Goal: Task Accomplishment & Management: Complete application form

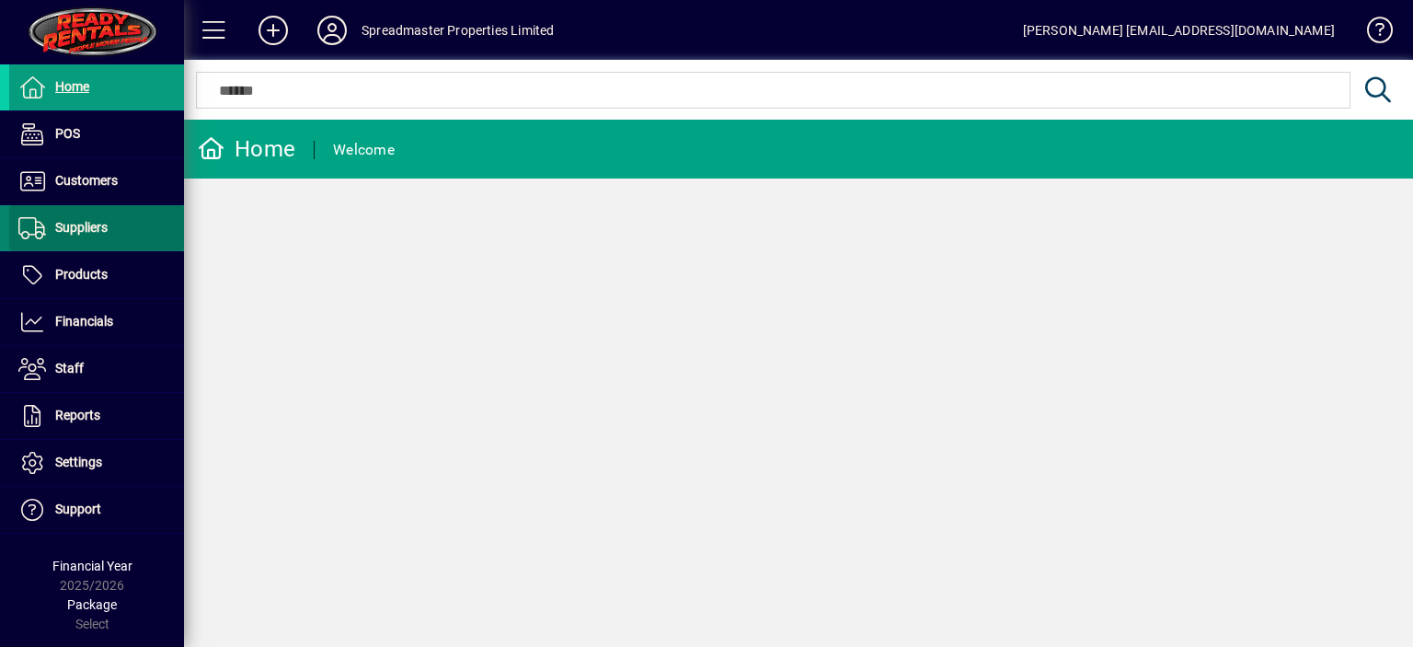
click at [99, 229] on span "Suppliers" at bounding box center [81, 227] width 52 height 15
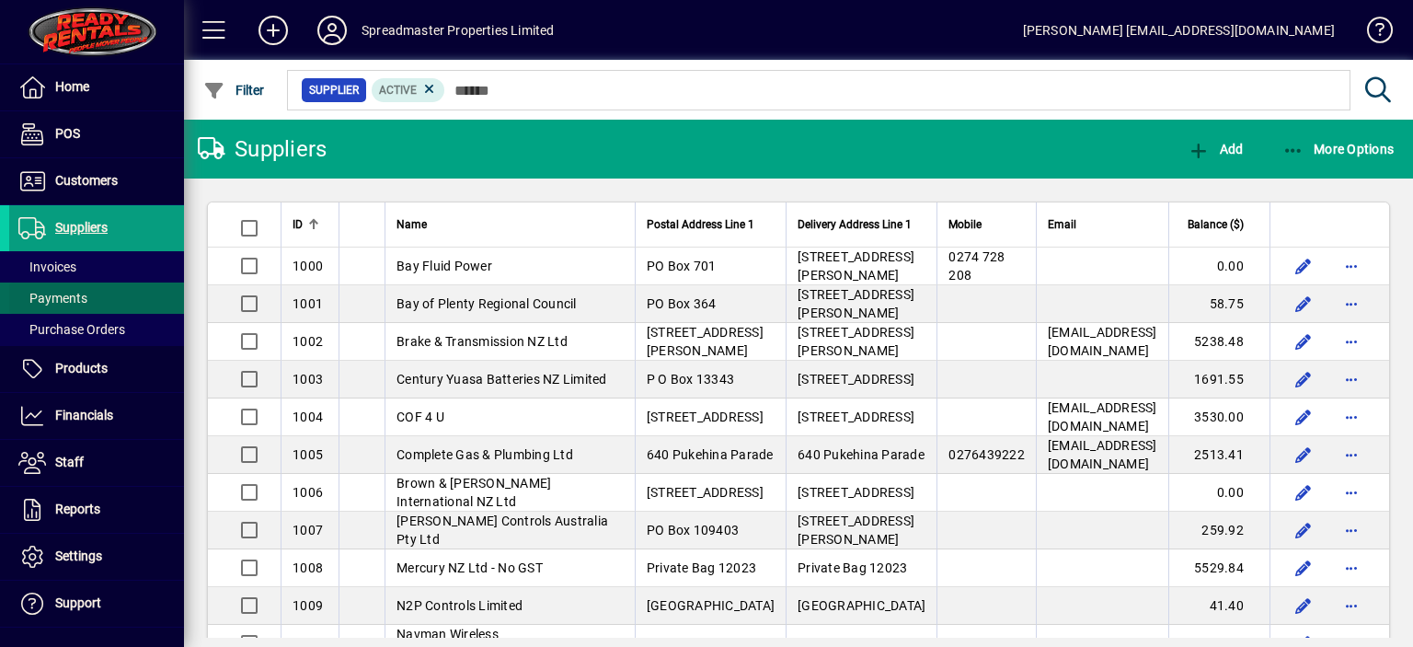
click at [80, 297] on span "Payments" at bounding box center [52, 298] width 69 height 15
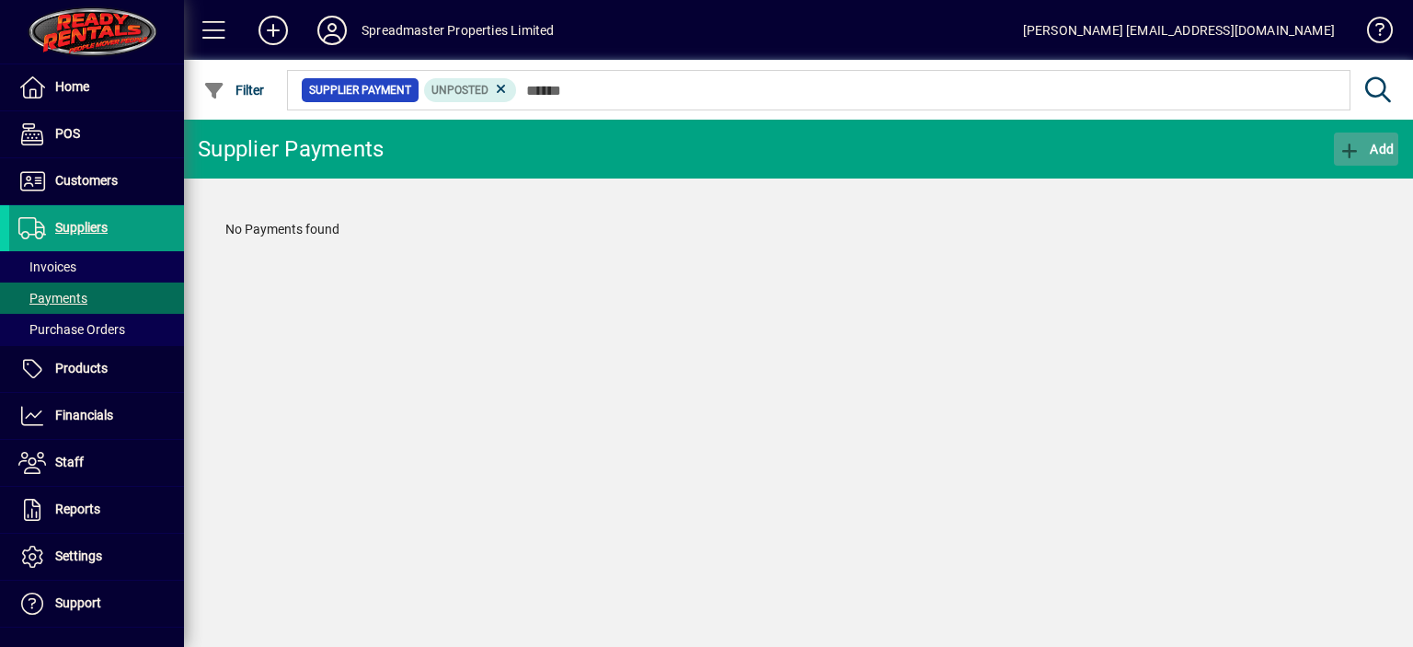
click at [1375, 144] on span "Add" at bounding box center [1366, 149] width 55 height 15
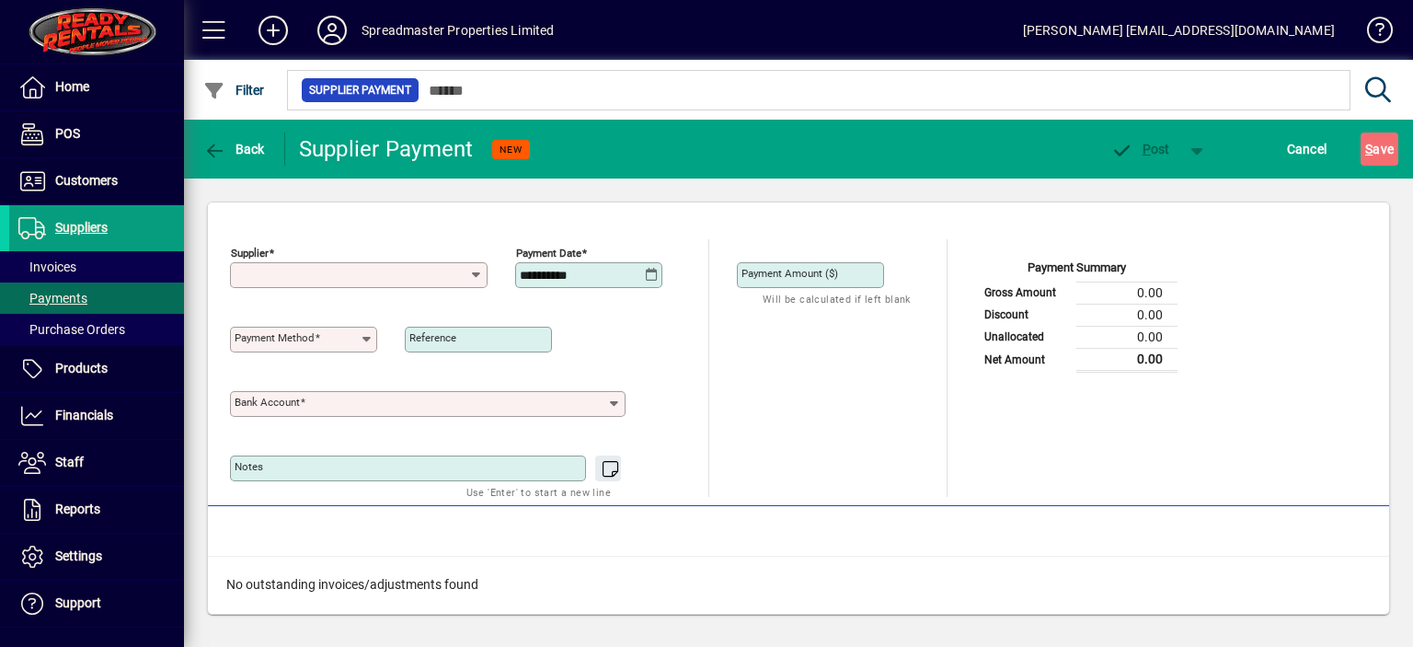
type input "**********"
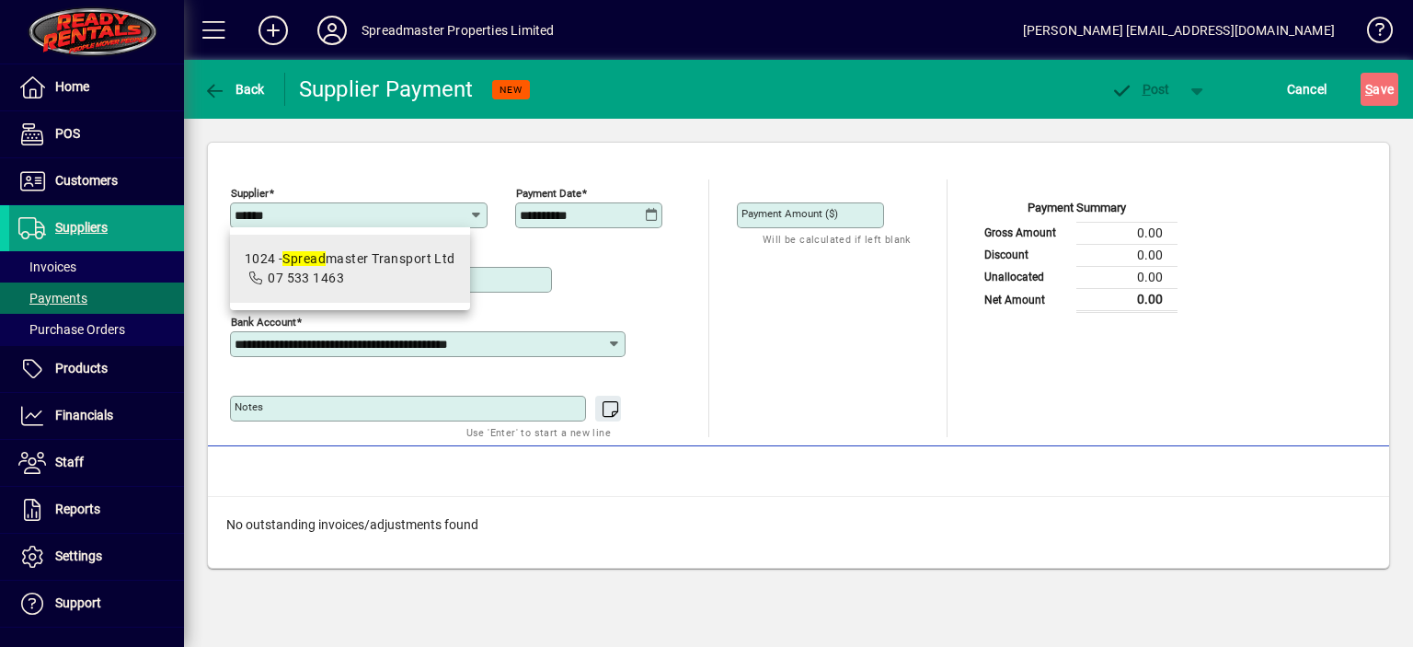
click at [409, 258] on div "1024 - Spread master Transport Ltd" at bounding box center [350, 258] width 211 height 19
type input "**********"
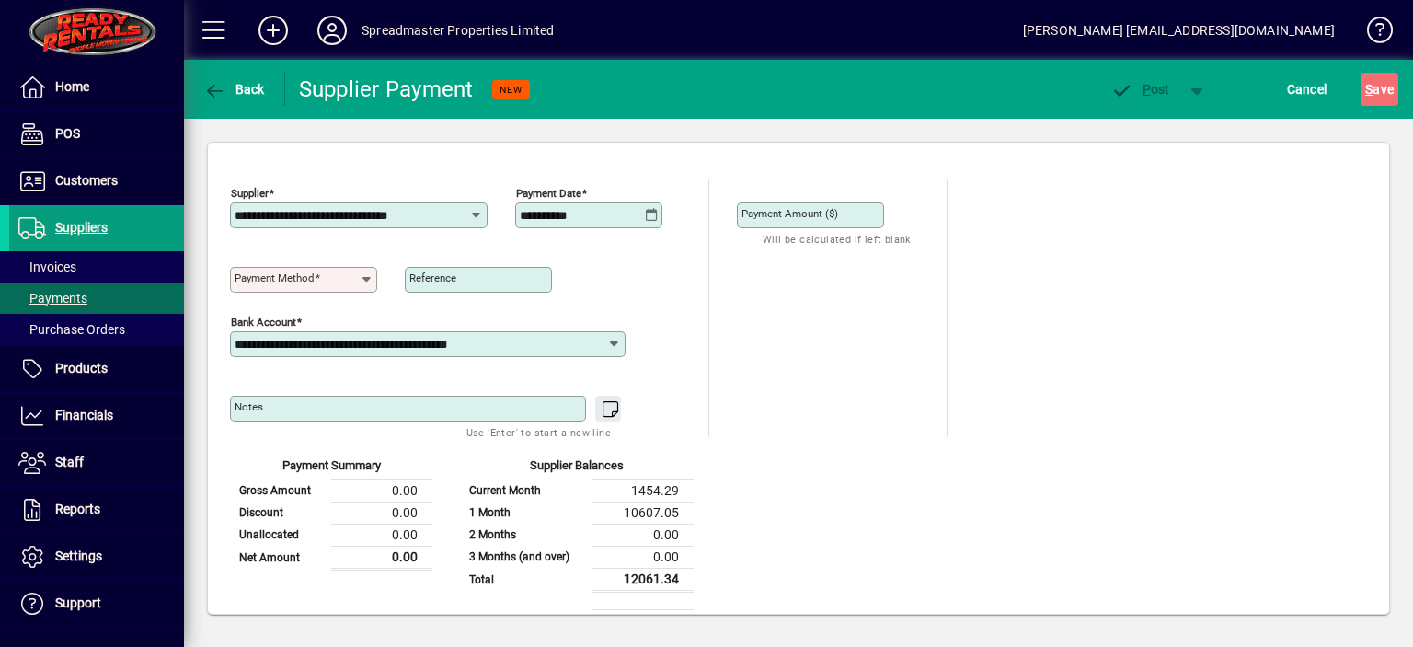
type input "**********"
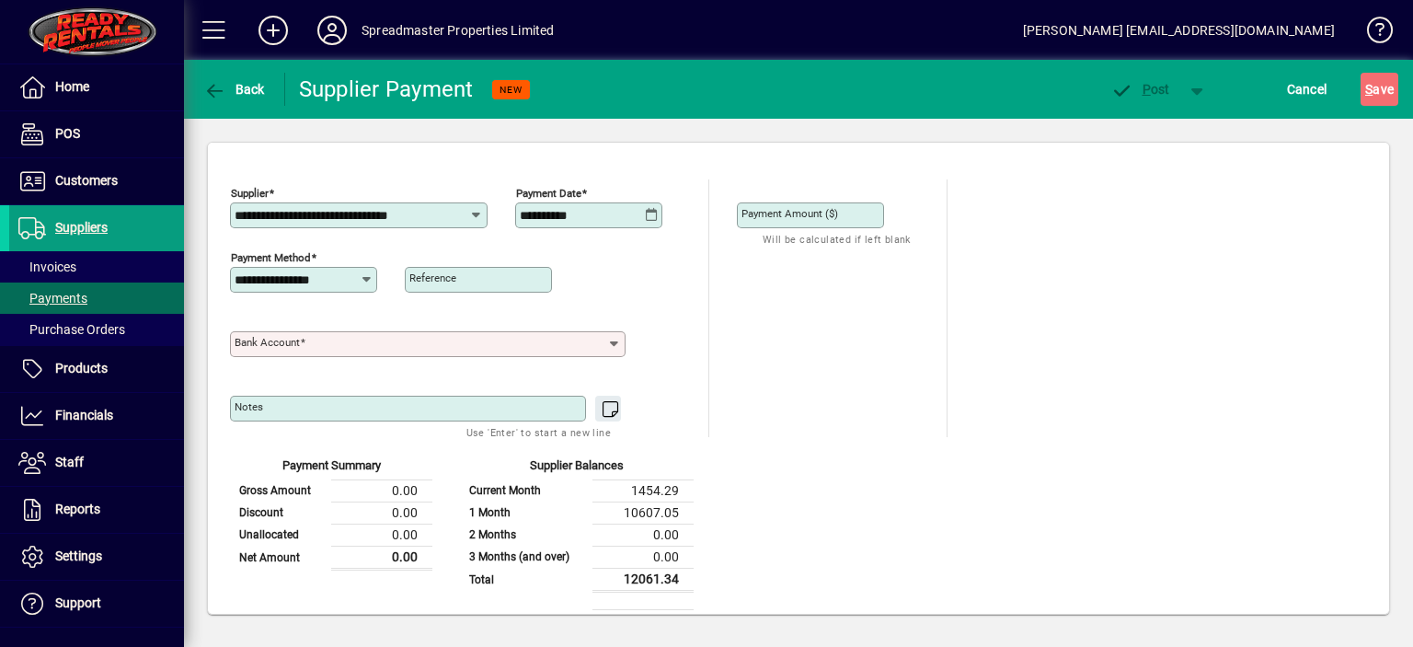
click at [367, 278] on icon at bounding box center [367, 279] width 14 height 15
click at [342, 323] on div "Direct from bank" at bounding box center [295, 323] width 101 height 19
click at [342, 337] on input "Bank Account" at bounding box center [421, 344] width 372 height 15
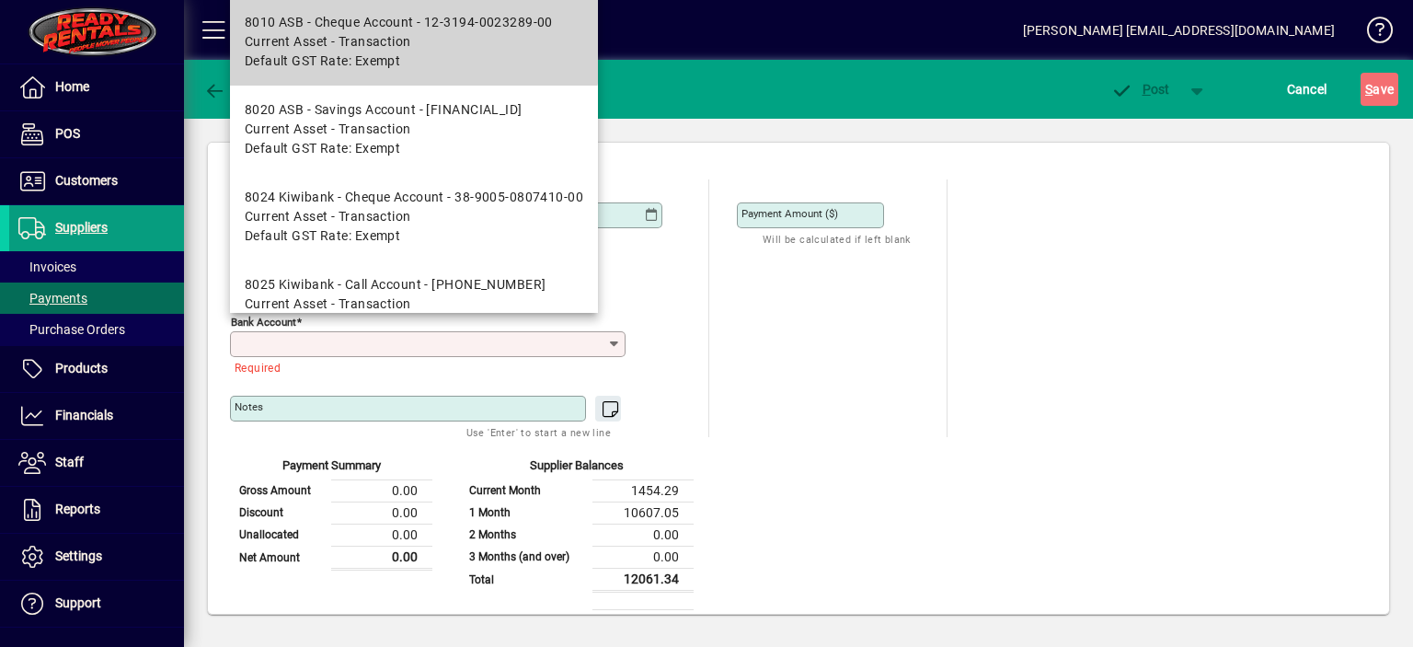
click at [400, 23] on div "8010 ASB - Cheque Account - 12-3194-0023289-00" at bounding box center [399, 22] width 308 height 19
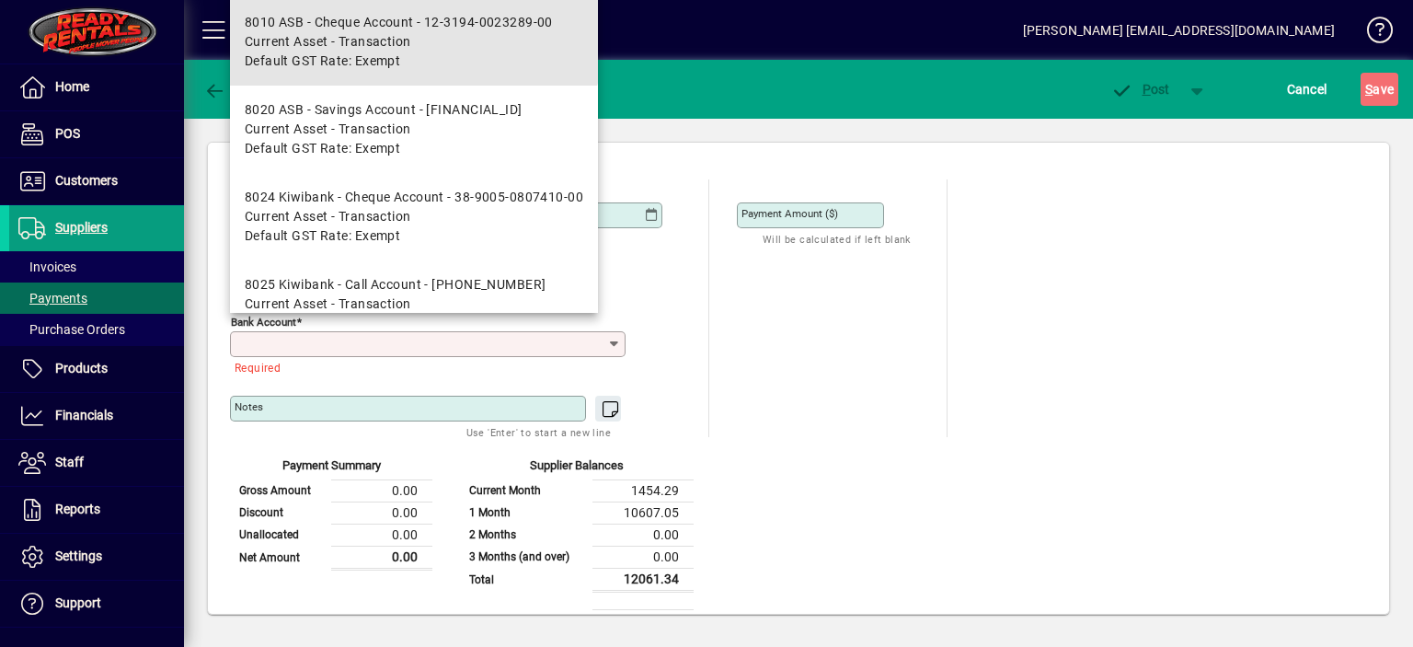
type input "**********"
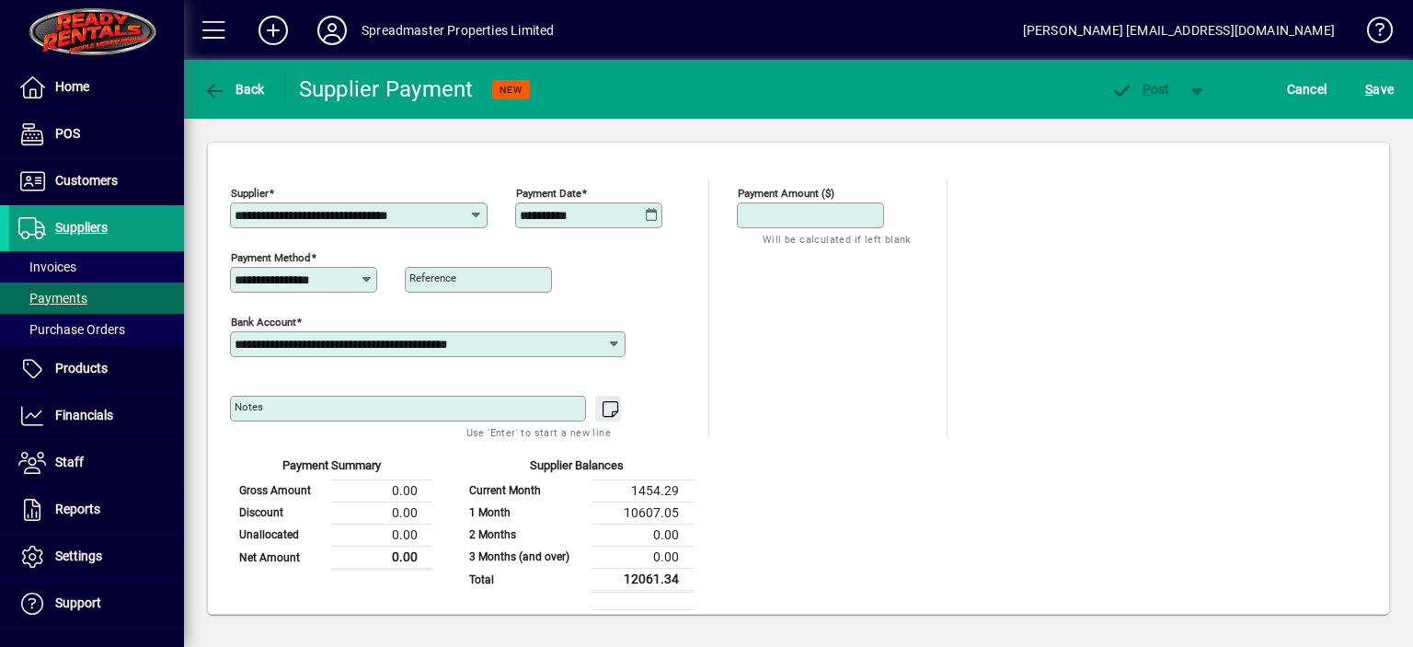
click at [858, 215] on input "Payment Amount ($)" at bounding box center [813, 215] width 142 height 15
type input "********"
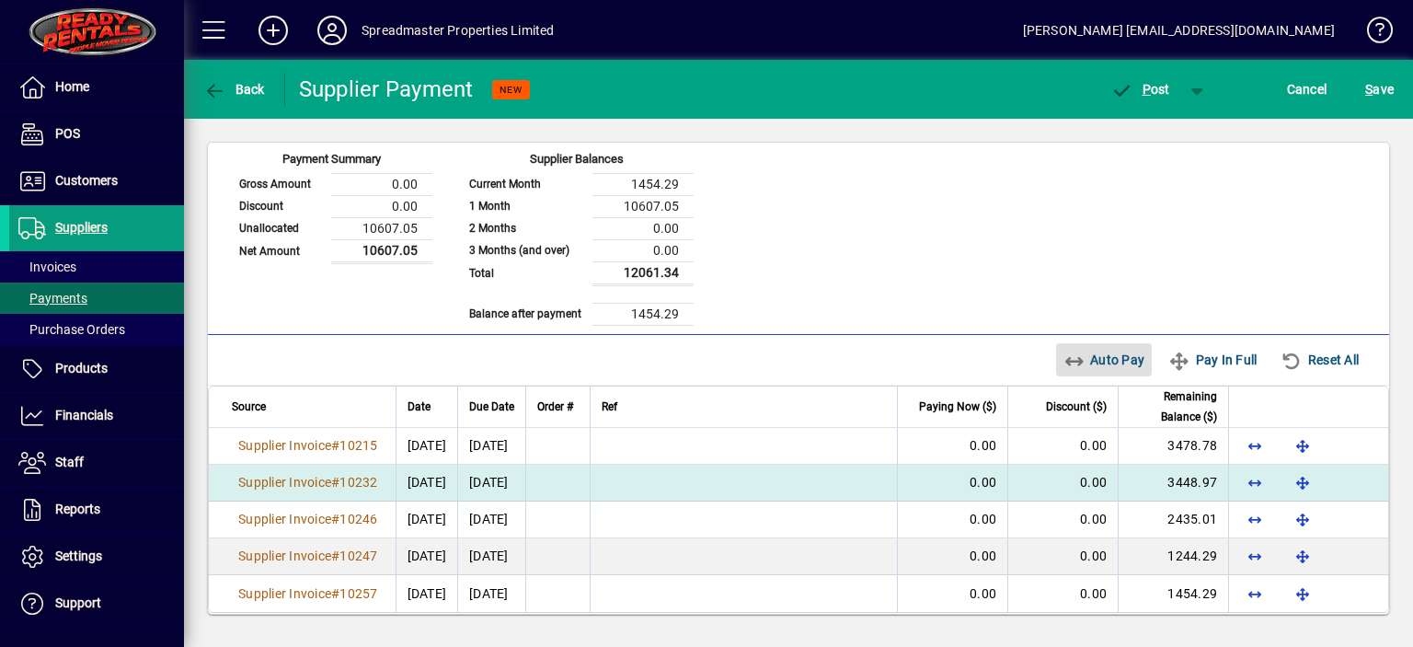
scroll to position [317, 0]
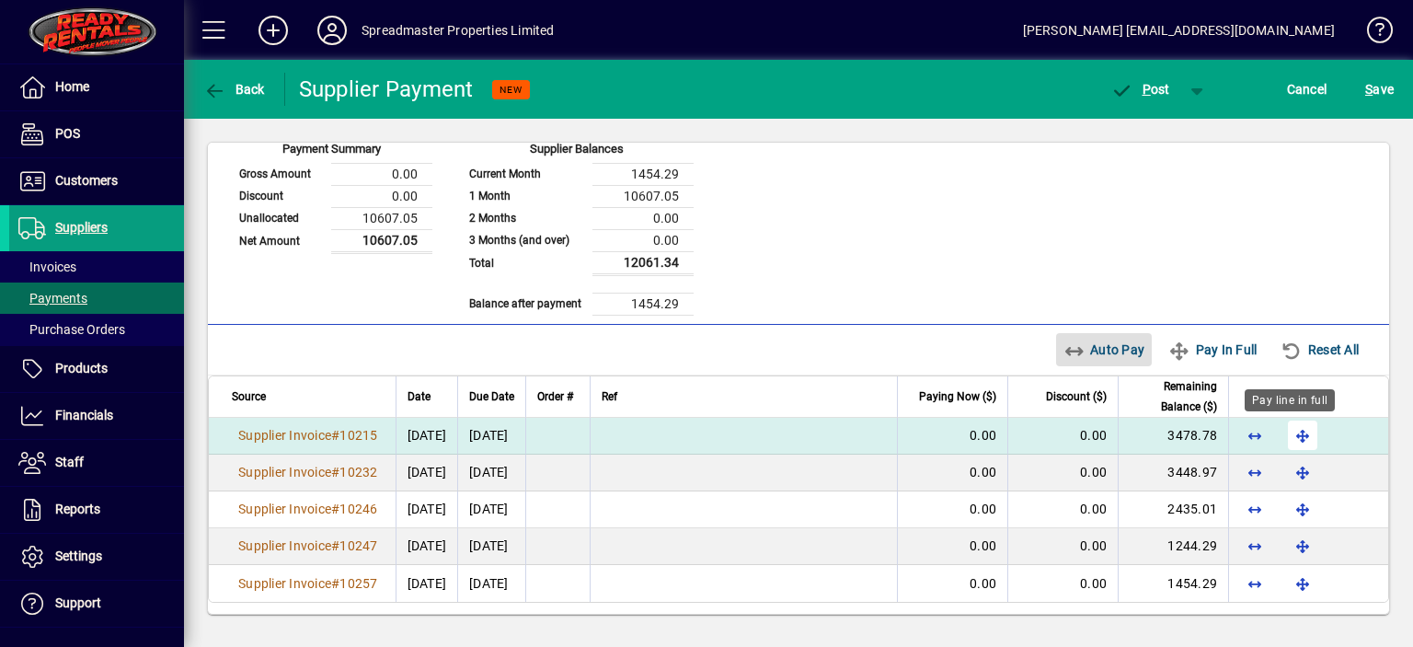
click at [1288, 430] on span "button" at bounding box center [1303, 435] width 44 height 44
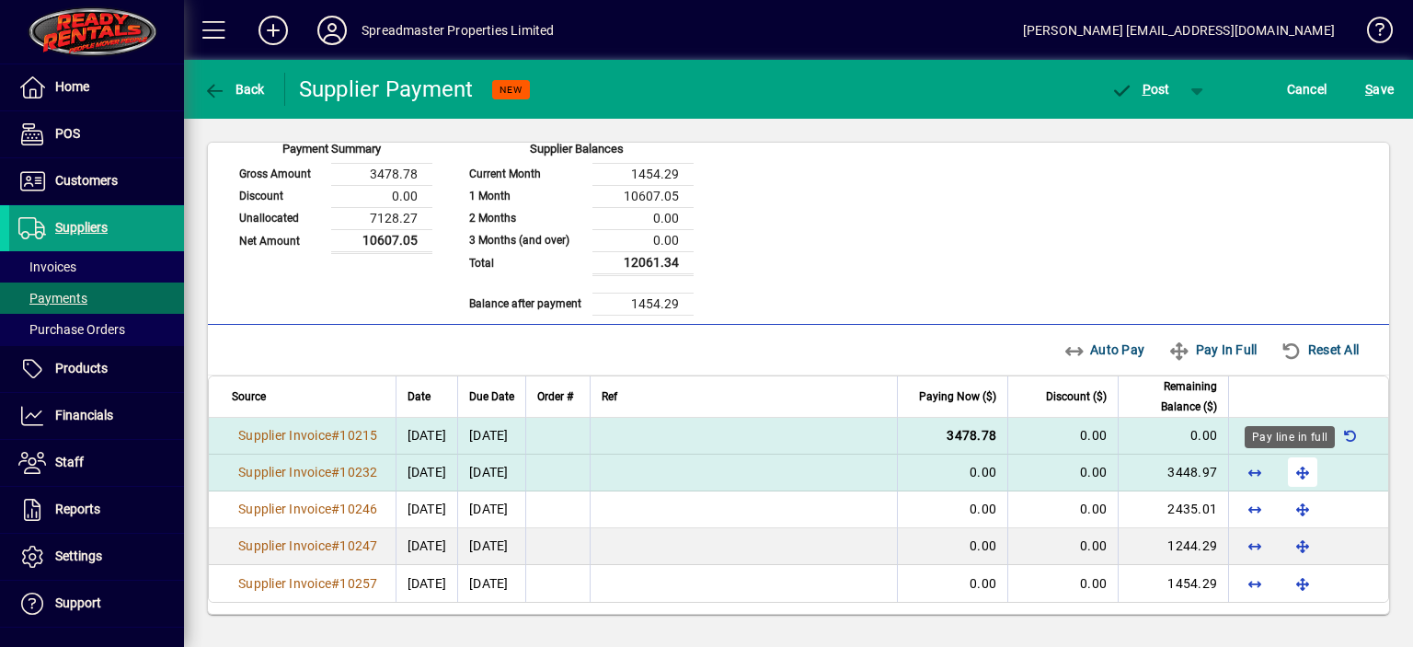
click at [1291, 469] on span "button" at bounding box center [1303, 472] width 44 height 44
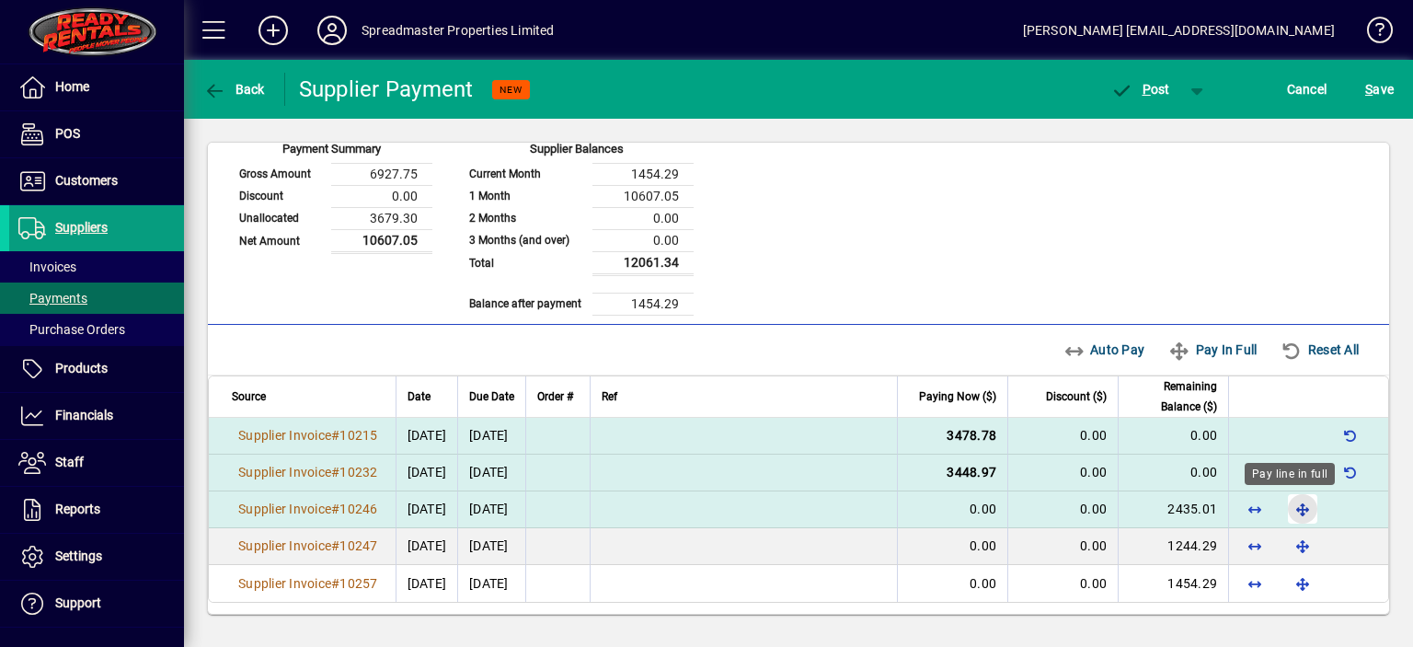
click at [1285, 502] on span "button" at bounding box center [1303, 509] width 44 height 44
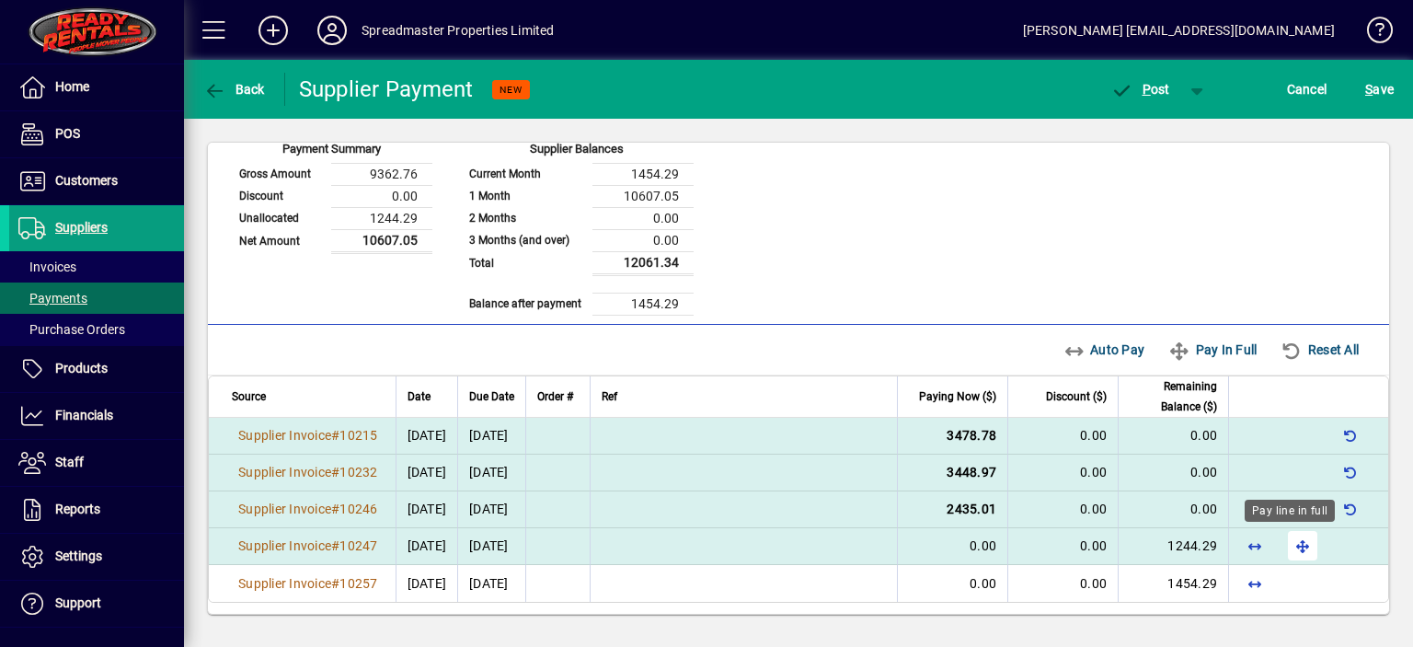
click at [1288, 540] on span "button" at bounding box center [1303, 546] width 44 height 44
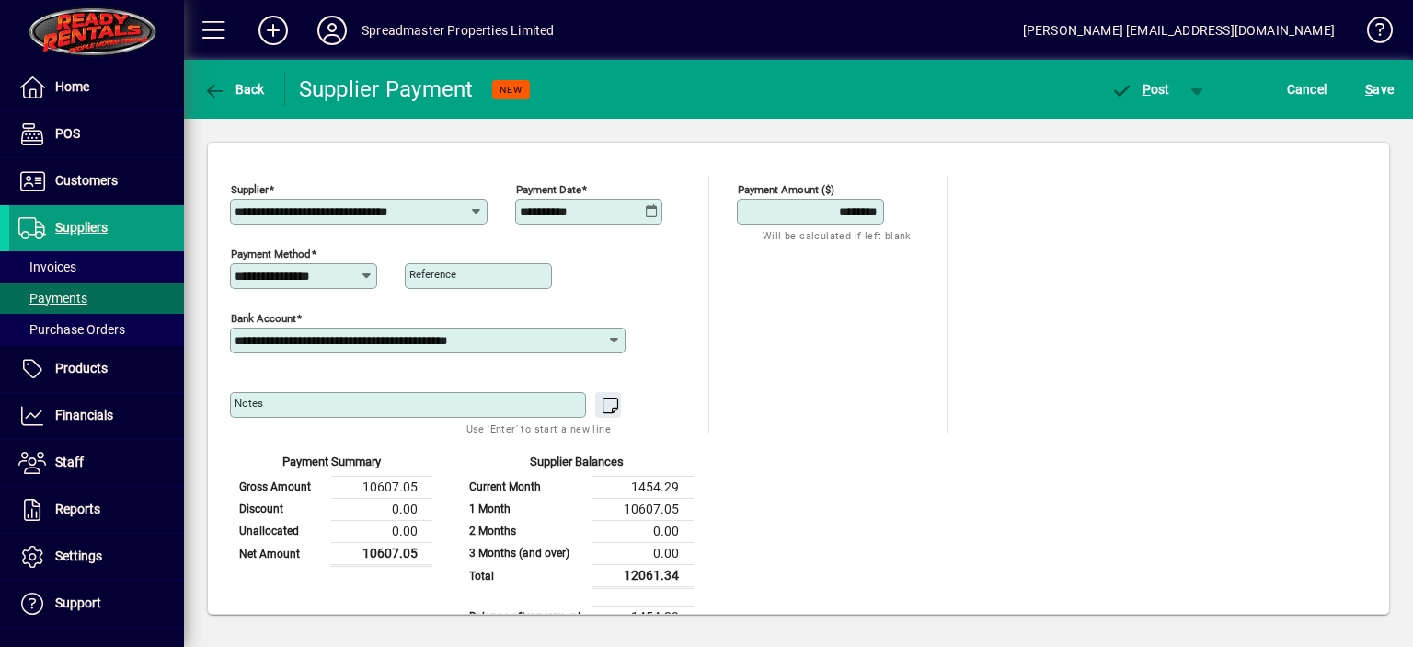
scroll to position [0, 0]
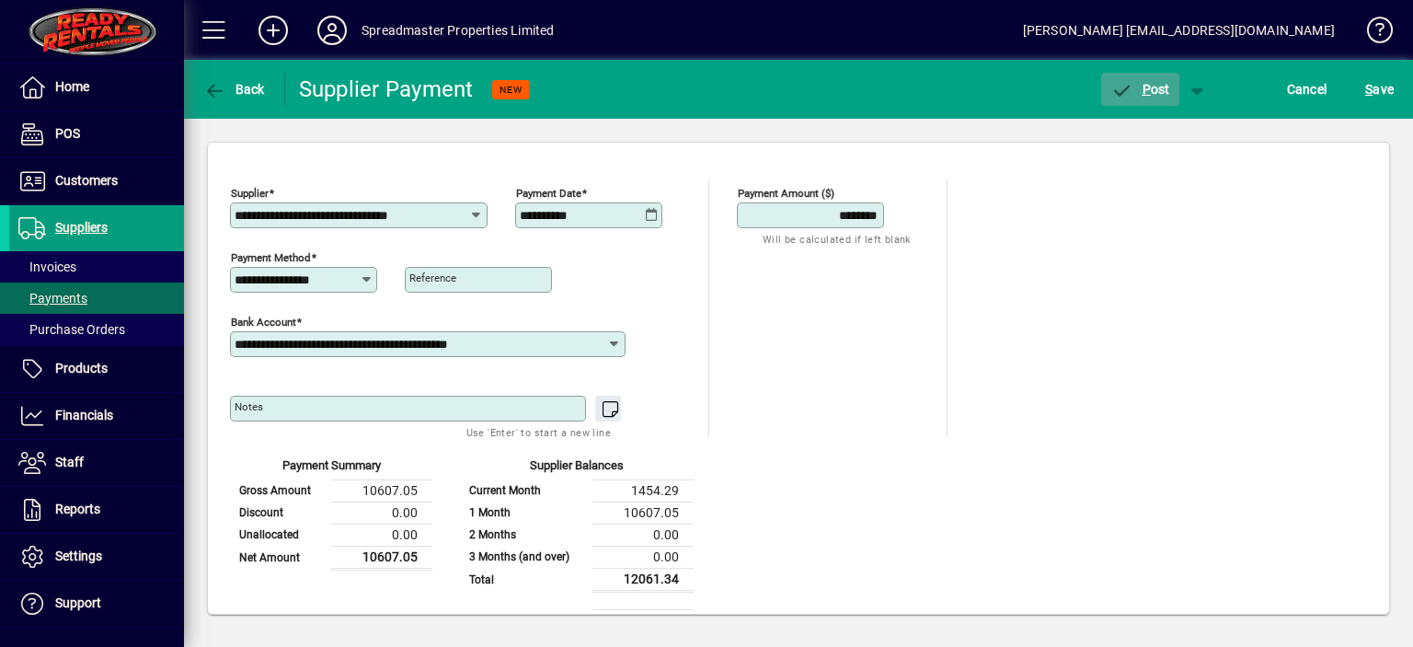
click at [1156, 90] on span "P ost" at bounding box center [1141, 89] width 60 height 15
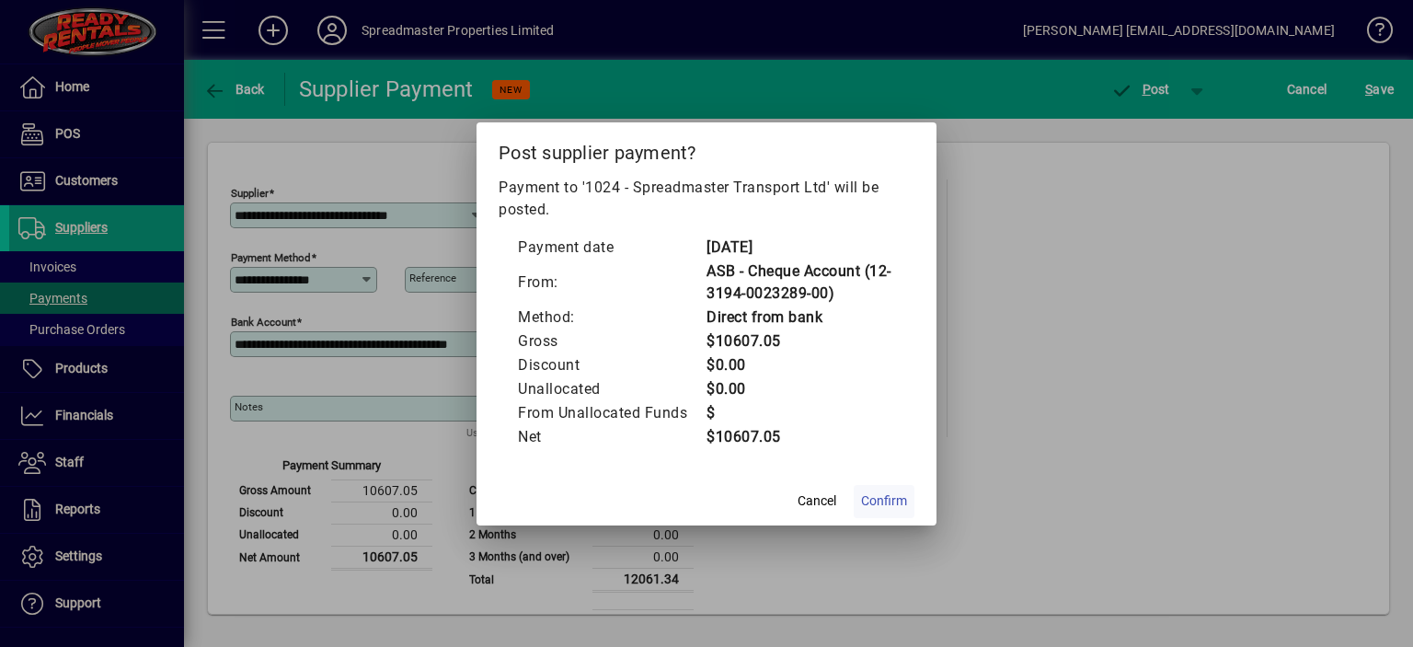
click at [893, 497] on span "Confirm" at bounding box center [884, 500] width 46 height 19
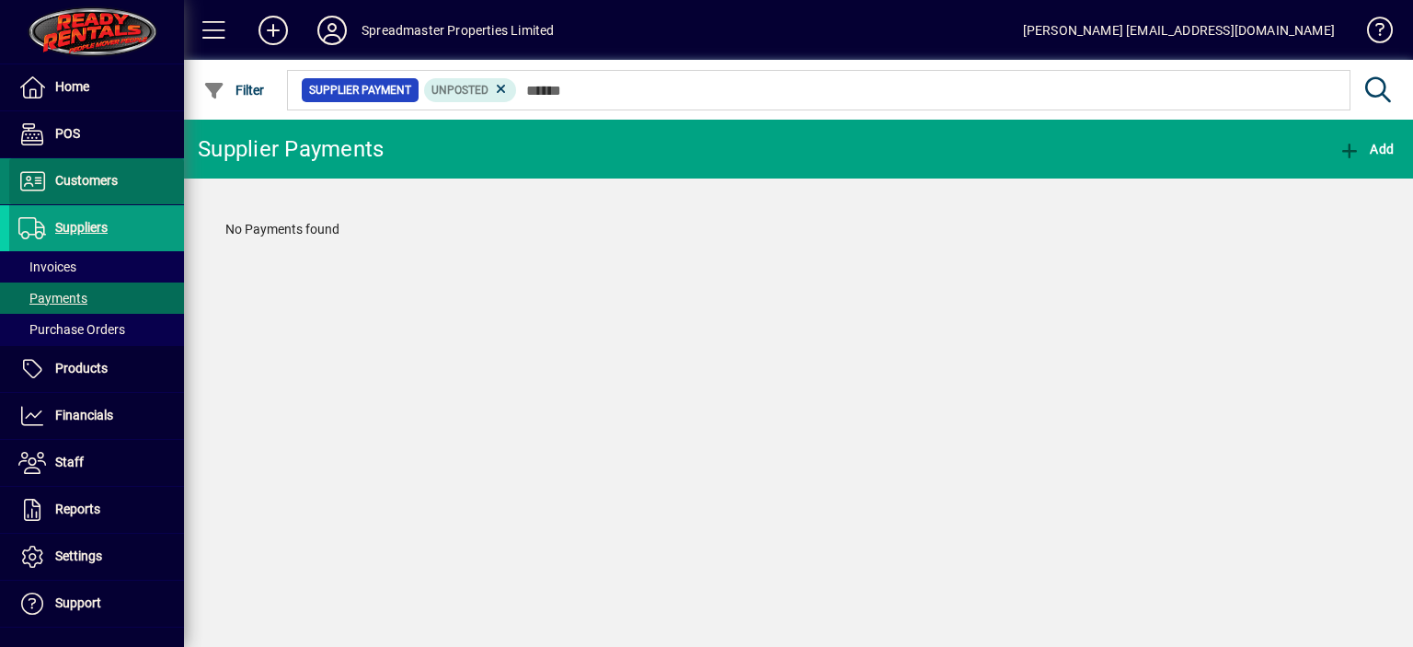
click at [96, 179] on span "Customers" at bounding box center [86, 180] width 63 height 15
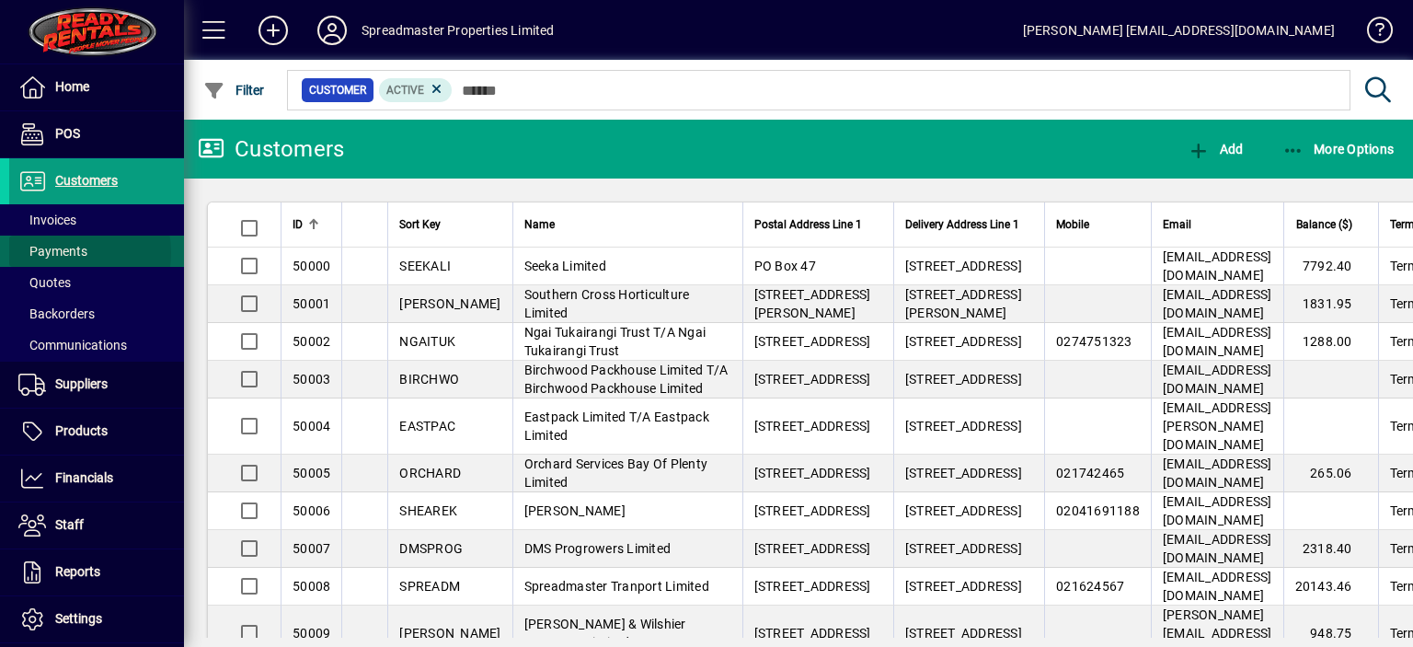
click at [70, 252] on span "Payments" at bounding box center [52, 251] width 69 height 15
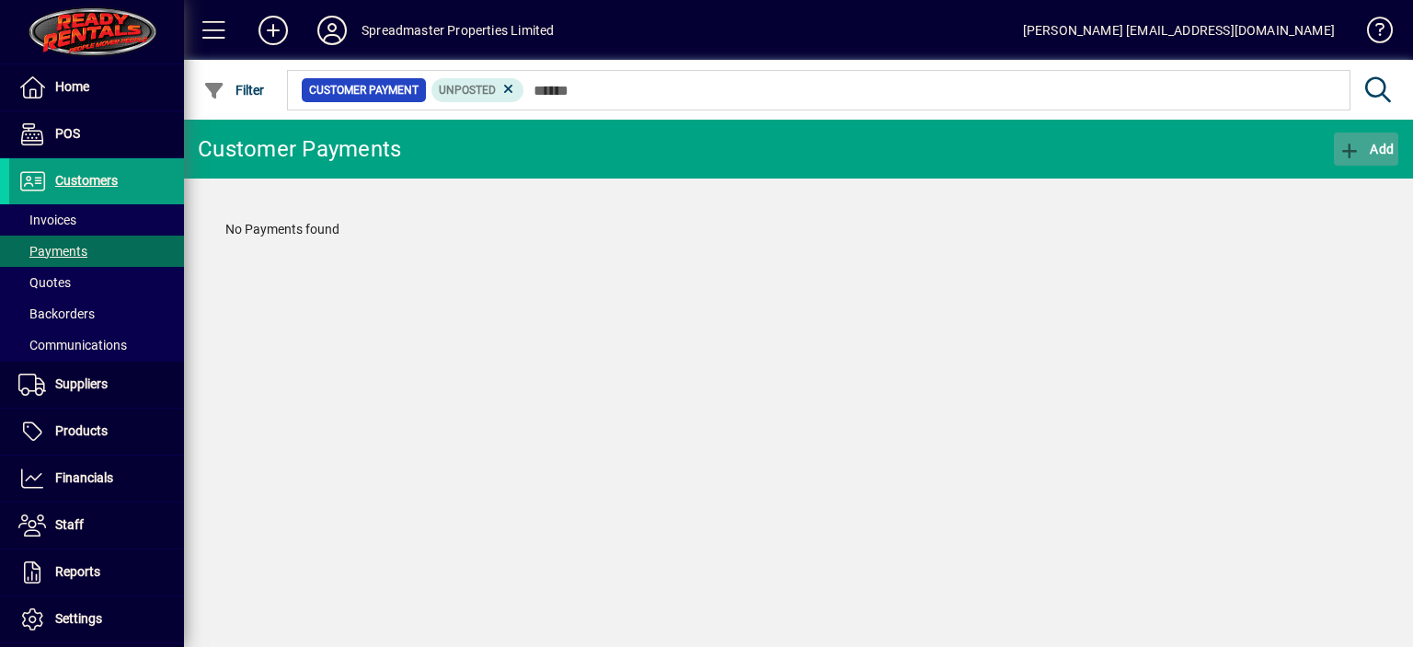
click at [1388, 144] on span "Add" at bounding box center [1366, 149] width 55 height 15
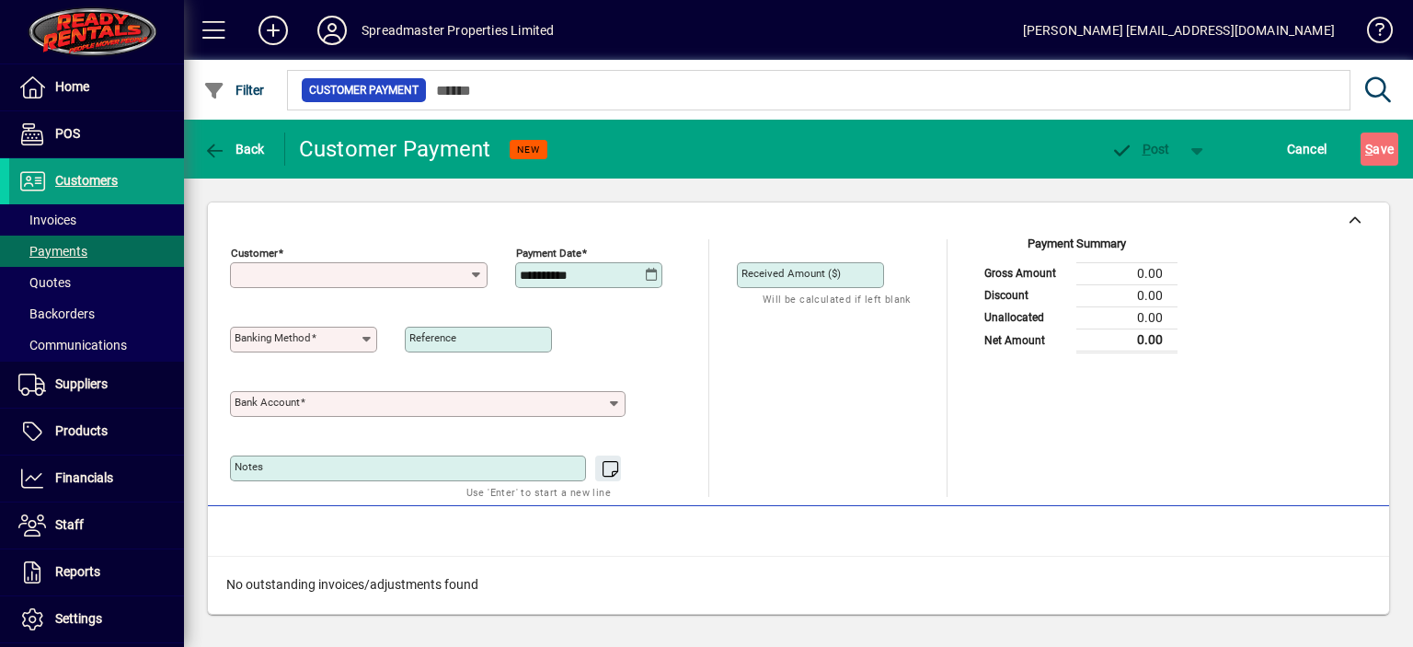
type input "**********"
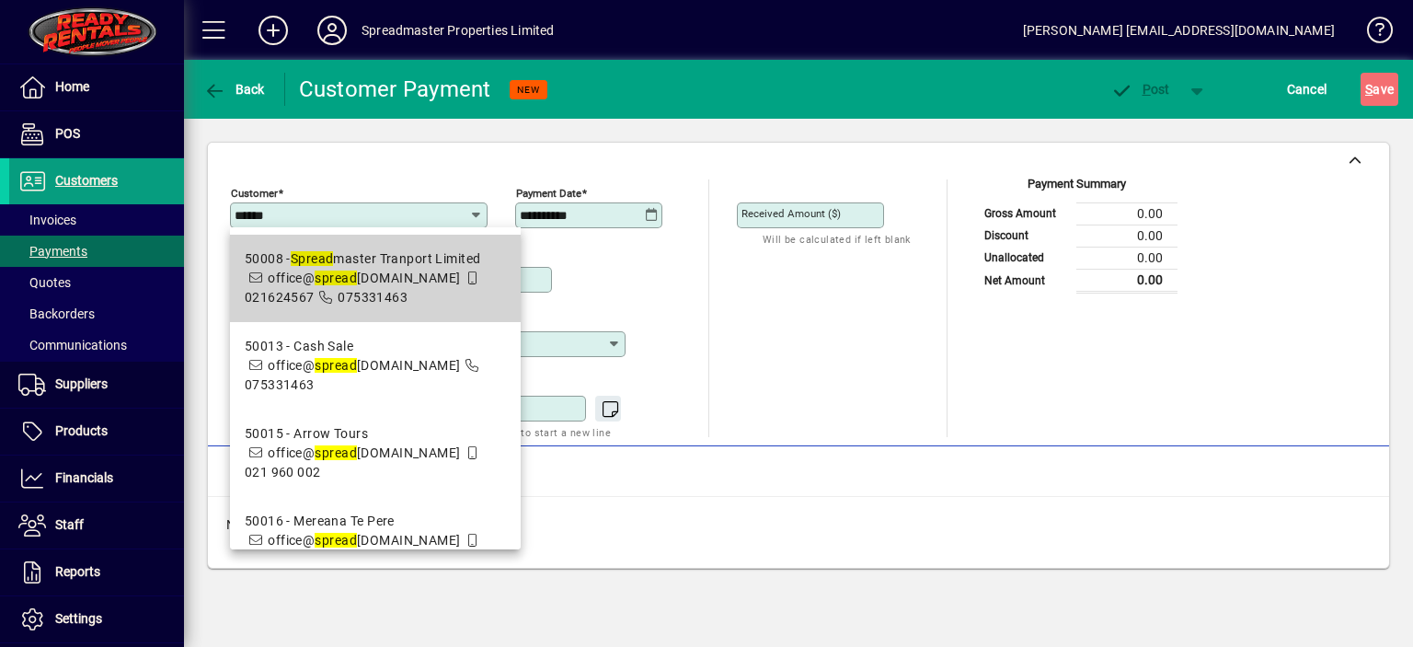
click at [390, 275] on span "office@ spread [DOMAIN_NAME]" at bounding box center [364, 278] width 192 height 15
type input "**********"
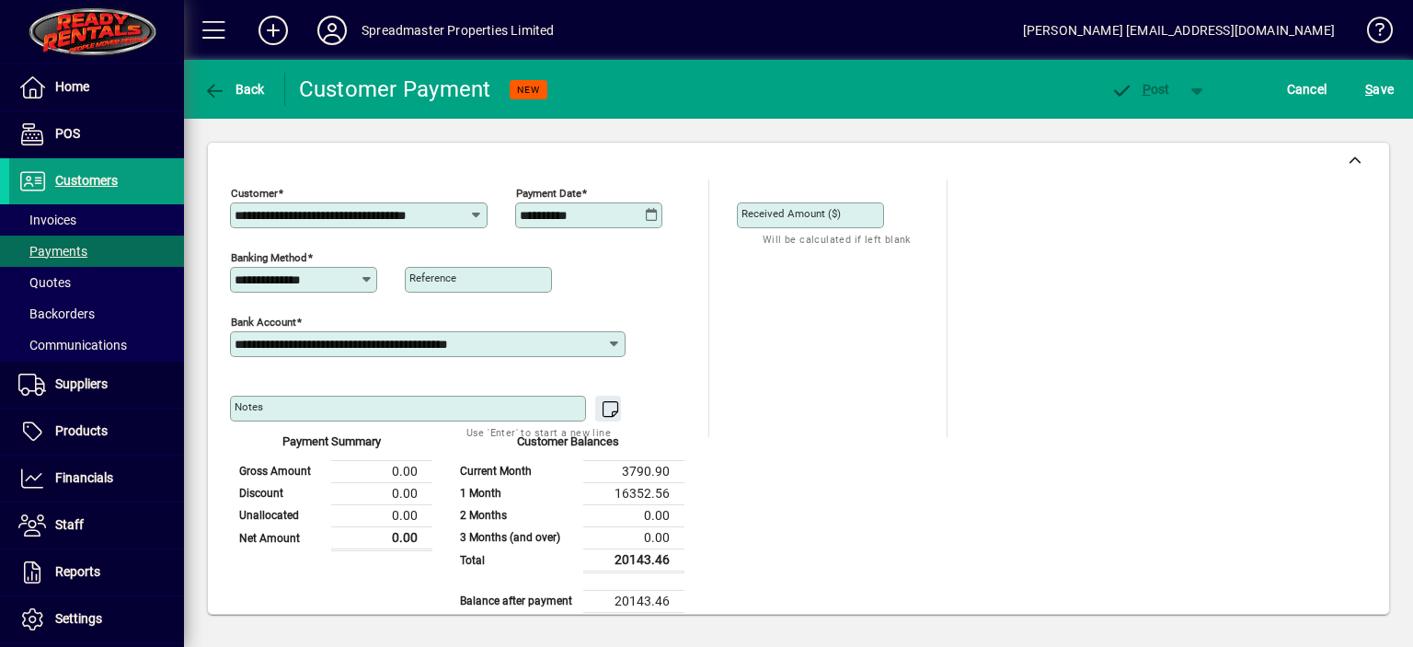
click at [816, 209] on mat-label "Received Amount ($)" at bounding box center [791, 213] width 99 height 13
click at [816, 209] on input "Received Amount ($)" at bounding box center [813, 215] width 142 height 15
type input "********"
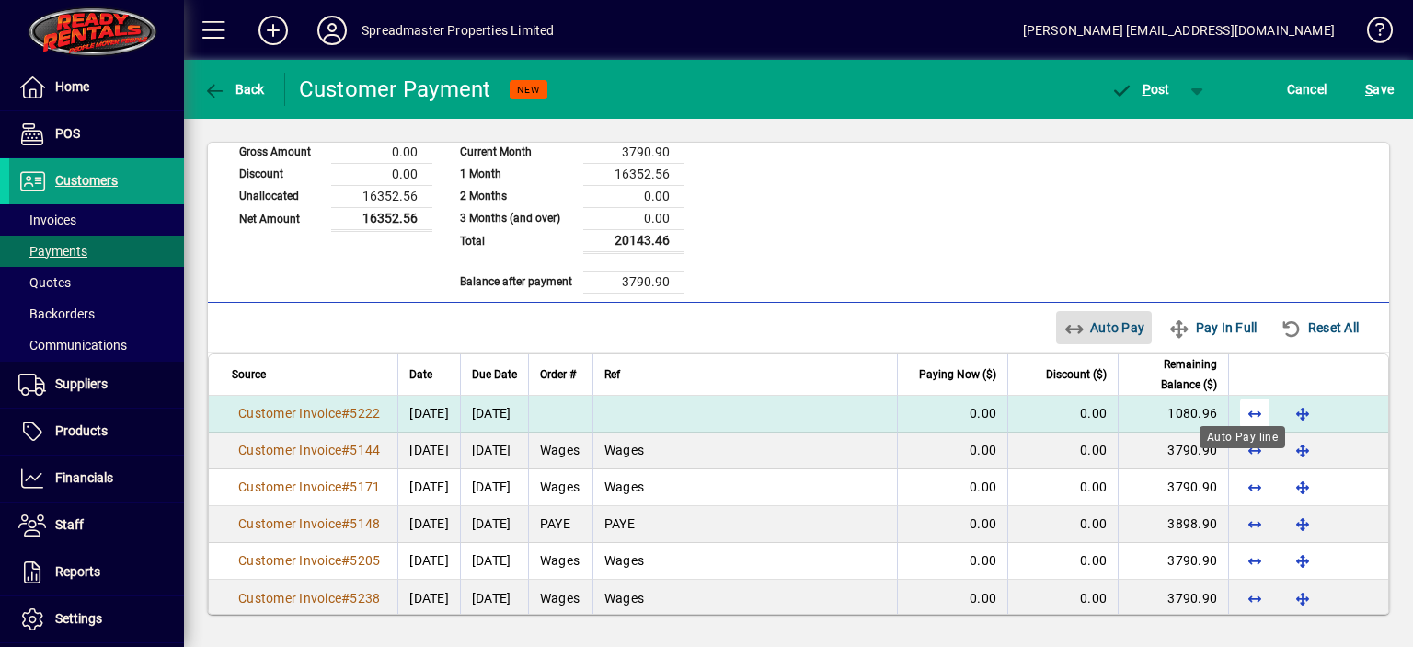
scroll to position [335, 0]
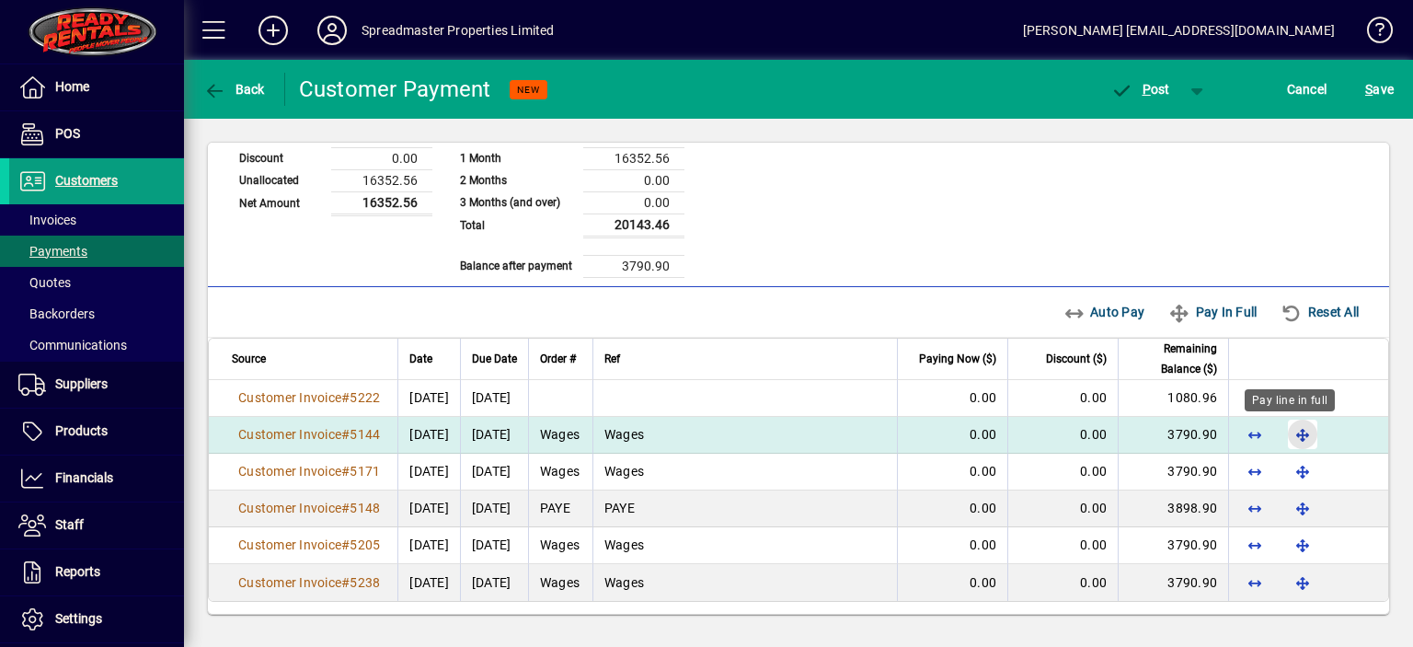
click at [1294, 433] on span "button" at bounding box center [1303, 434] width 44 height 44
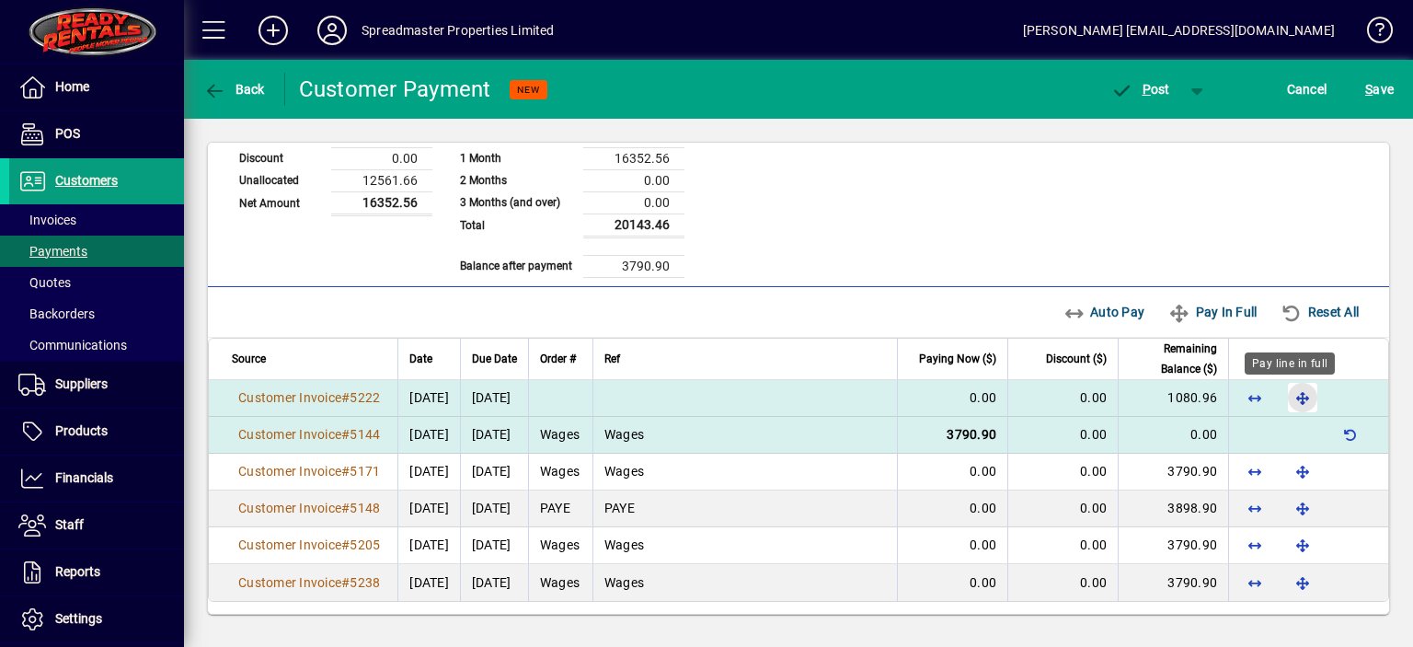
click at [1290, 398] on span "button" at bounding box center [1303, 397] width 44 height 44
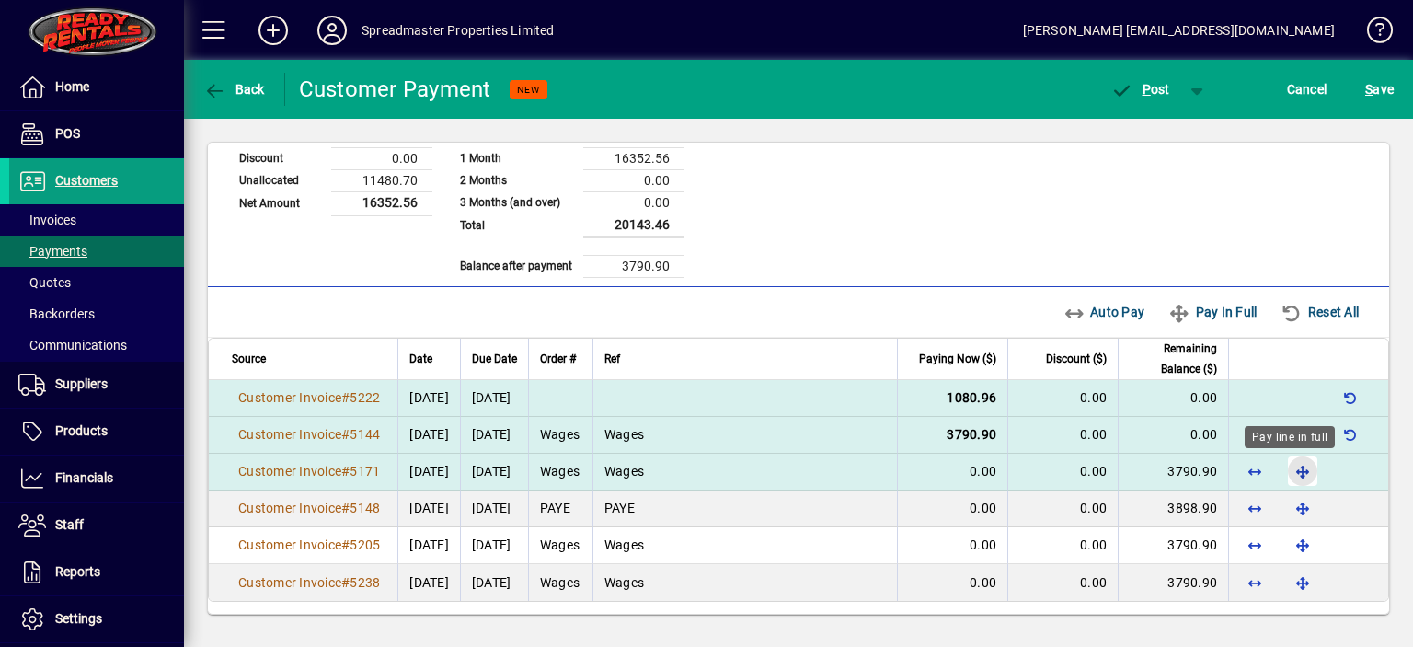
click at [1288, 464] on span "button" at bounding box center [1303, 471] width 44 height 44
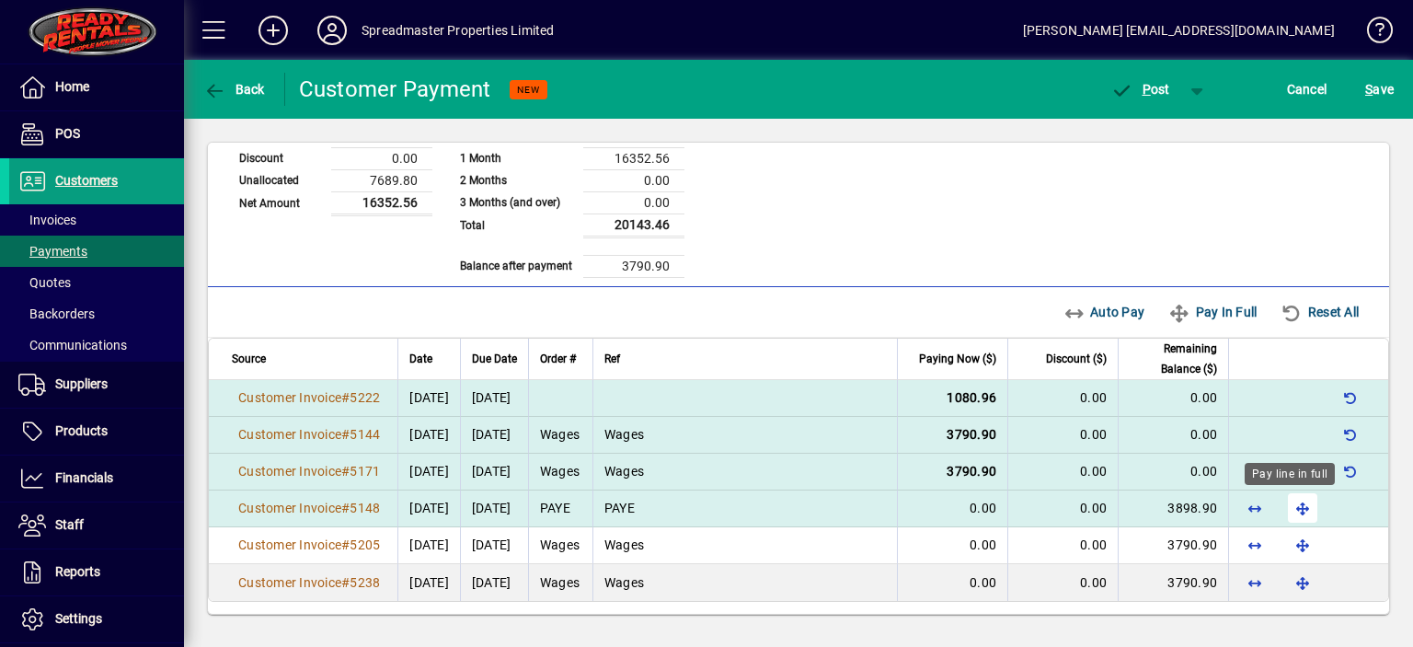
click at [1290, 502] on span "button" at bounding box center [1303, 508] width 44 height 44
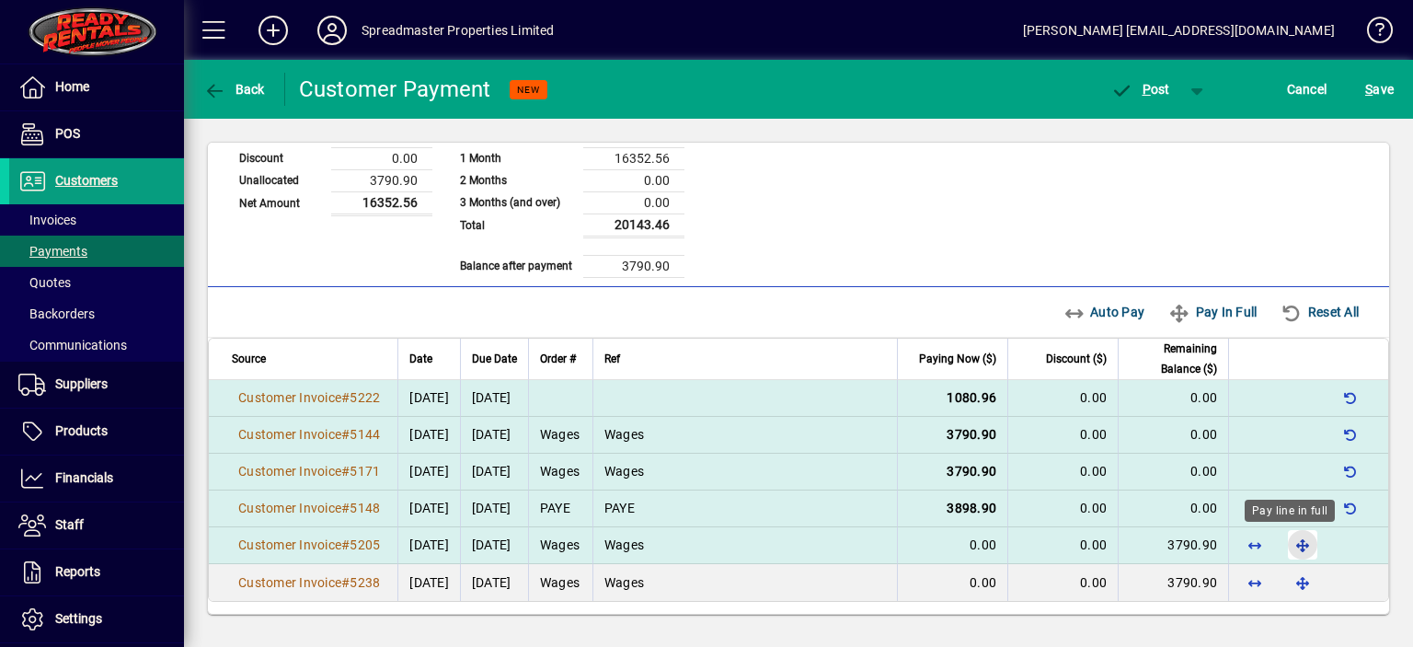
click at [1287, 539] on span "button" at bounding box center [1303, 545] width 44 height 44
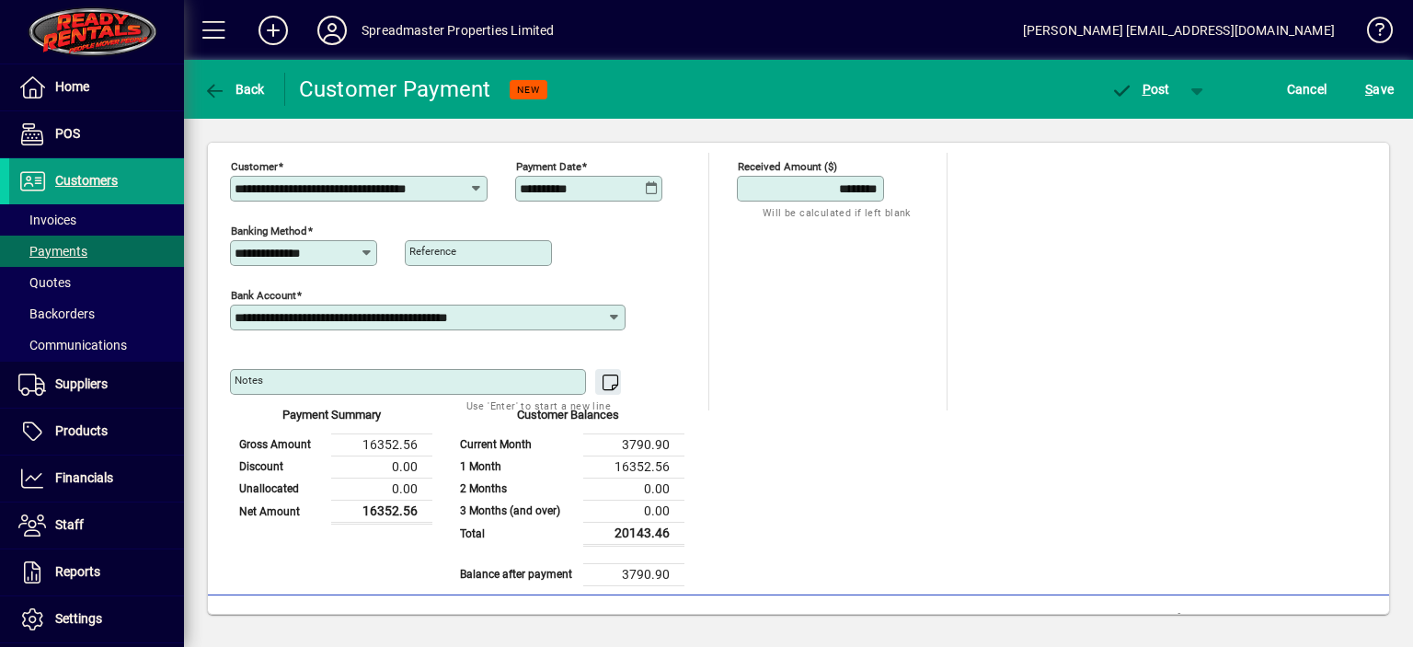
scroll to position [0, 0]
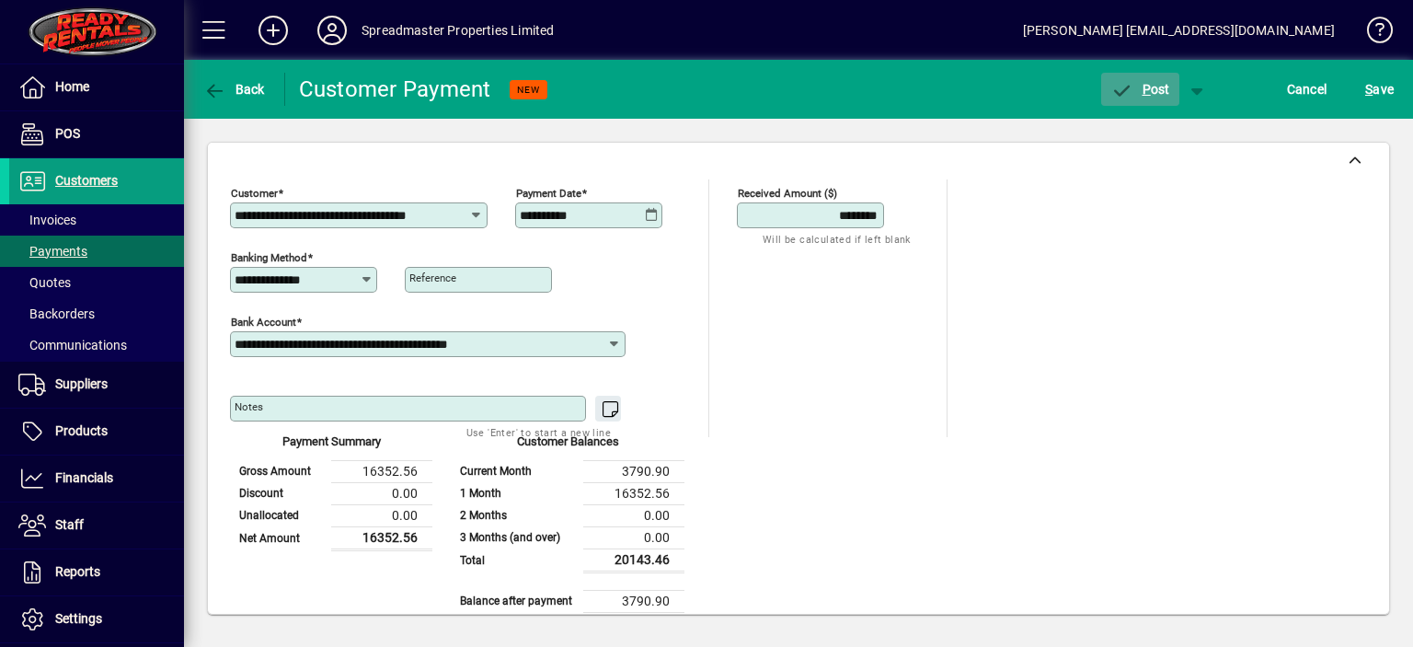
click at [1154, 88] on span "P ost" at bounding box center [1141, 89] width 60 height 15
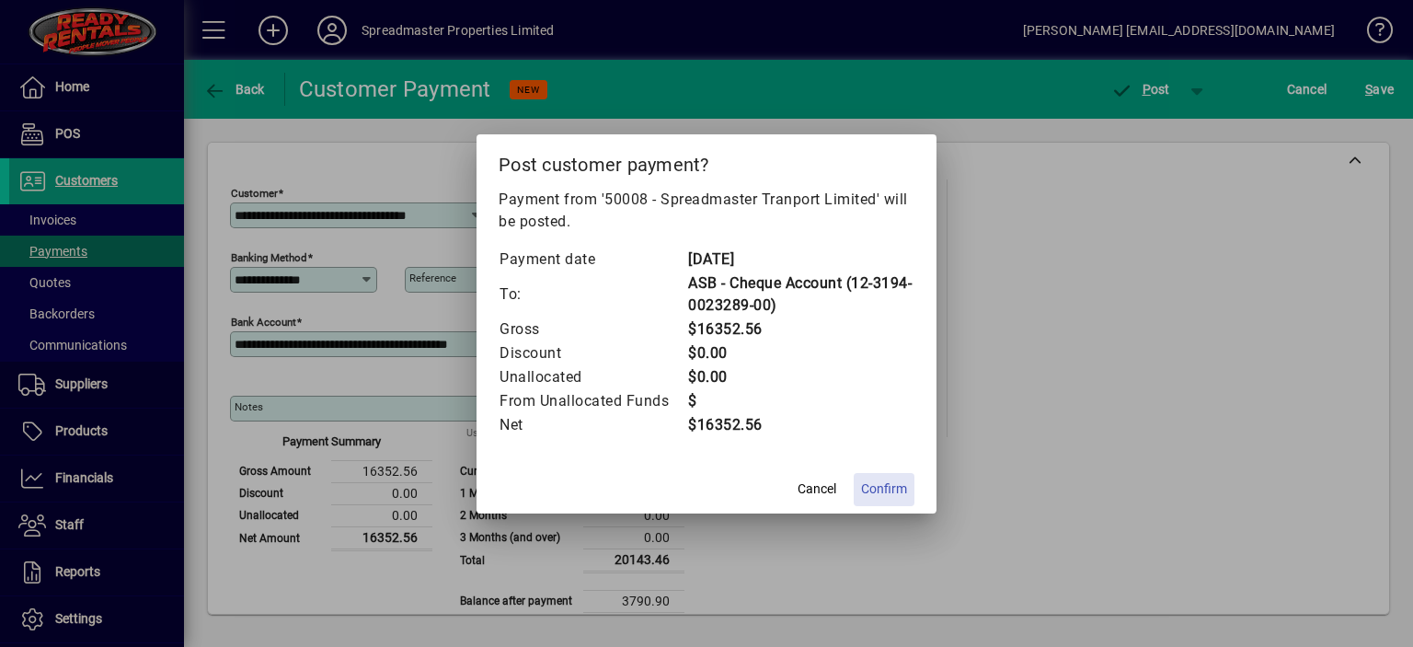
click at [887, 485] on span "Confirm" at bounding box center [884, 488] width 46 height 19
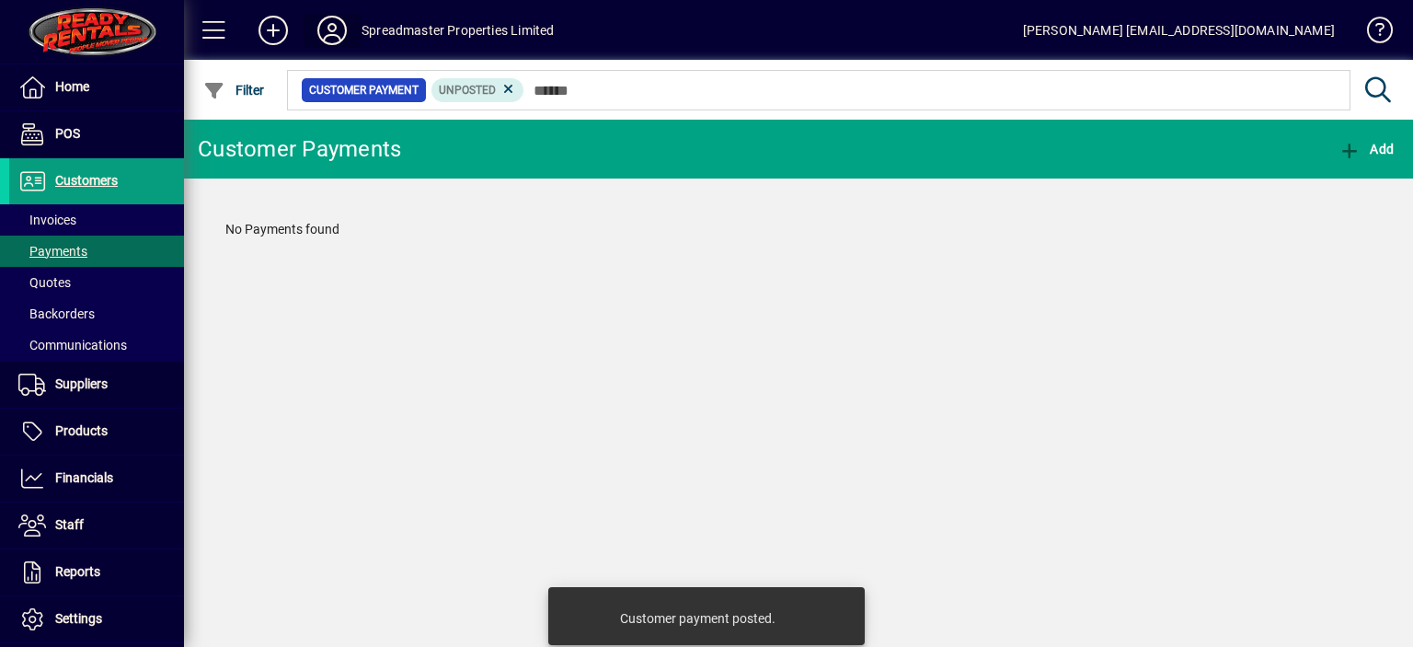
click at [330, 28] on icon at bounding box center [332, 30] width 37 height 29
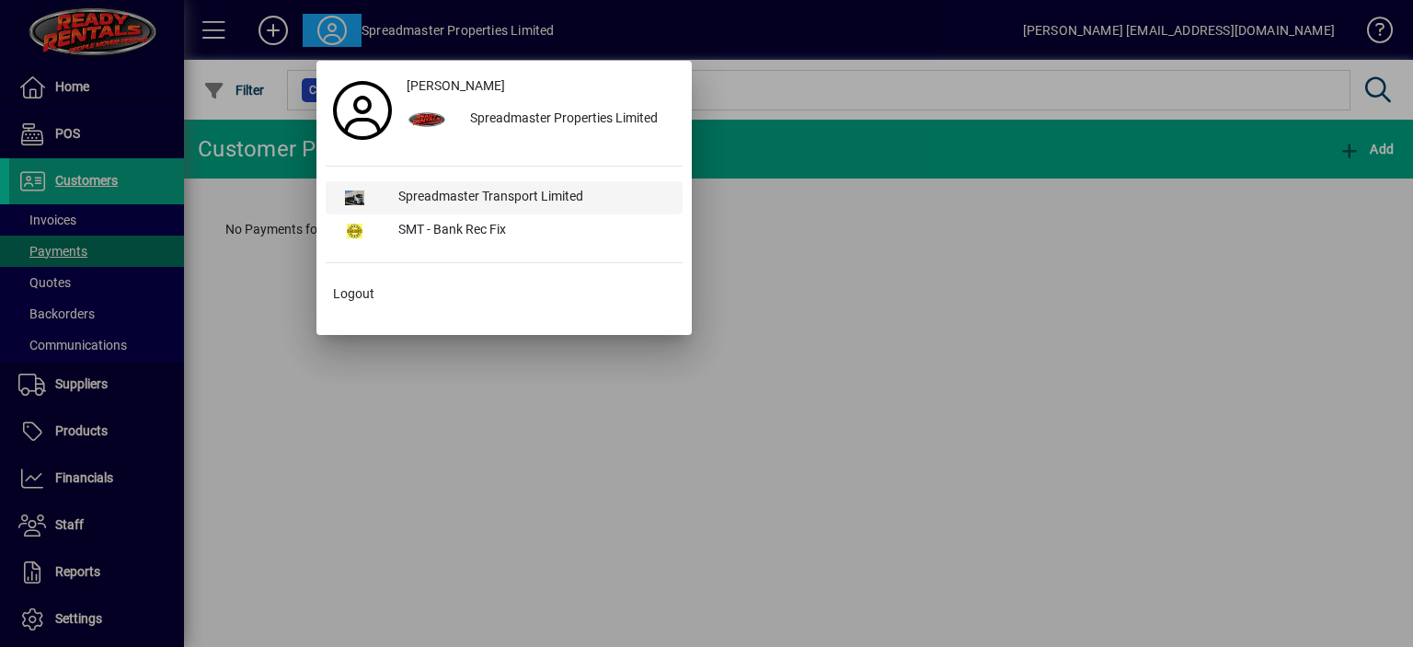
click at [525, 196] on div "Spreadmaster Transport Limited" at bounding box center [533, 197] width 299 height 33
